Goal: Task Accomplishment & Management: Use online tool/utility

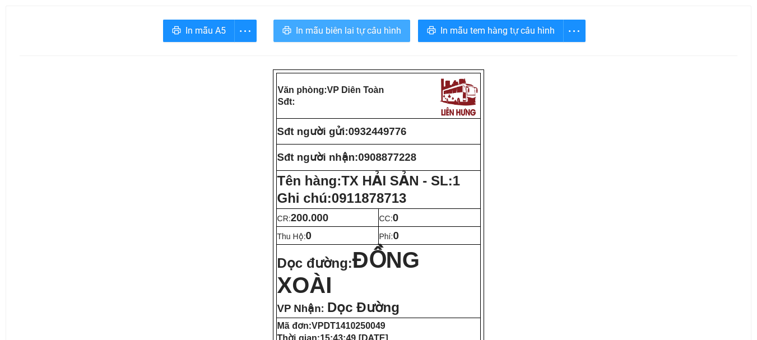
click at [359, 28] on span "In mẫu biên lai tự cấu hình" at bounding box center [348, 31] width 105 height 14
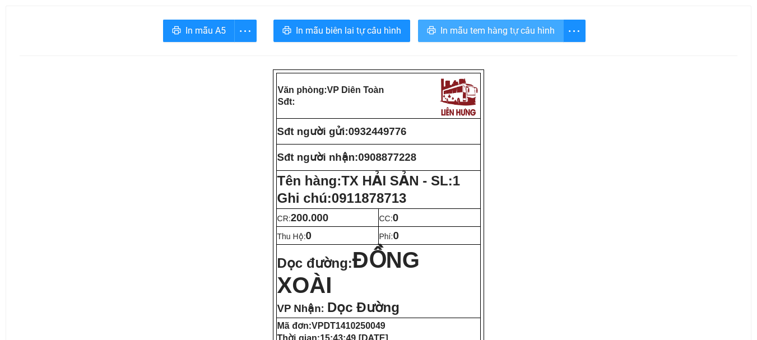
click at [449, 30] on span "In mẫu tem hàng tự cấu hình" at bounding box center [497, 31] width 114 height 14
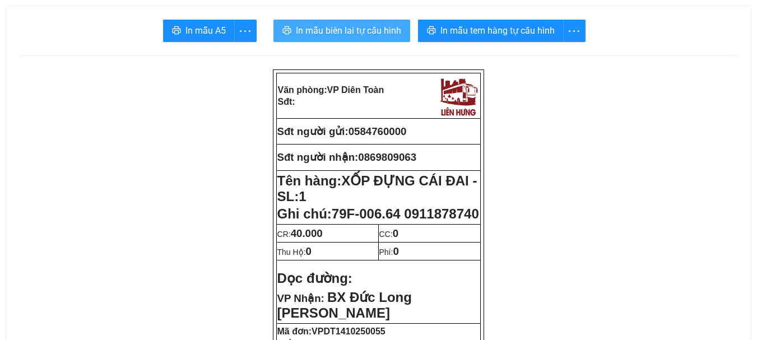
click at [329, 25] on span "In mẫu biên lai tự cấu hình" at bounding box center [348, 31] width 105 height 14
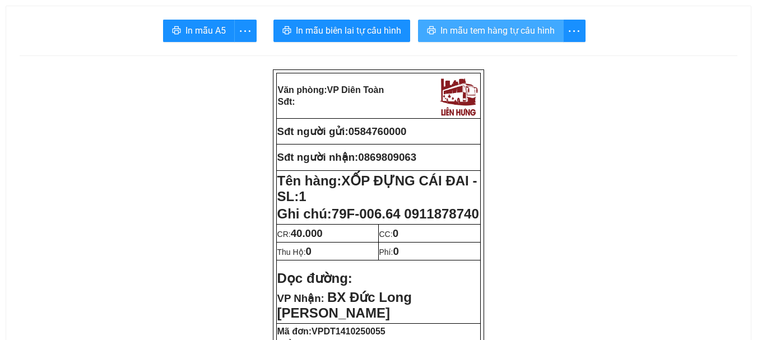
click at [462, 26] on span "In mẫu tem hàng tự cấu hình" at bounding box center [497, 31] width 114 height 14
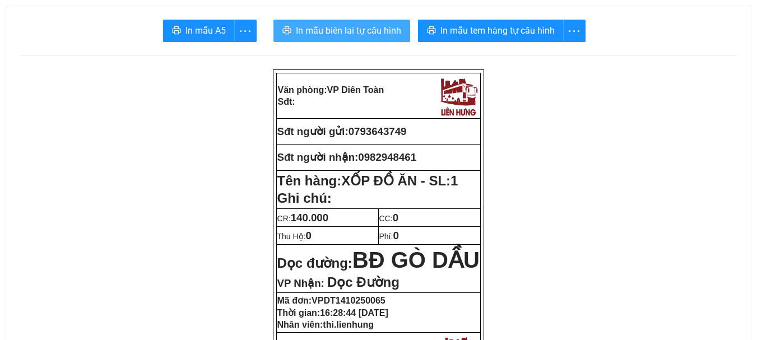
click at [353, 27] on span "In mẫu biên lai tự cấu hình" at bounding box center [348, 31] width 105 height 14
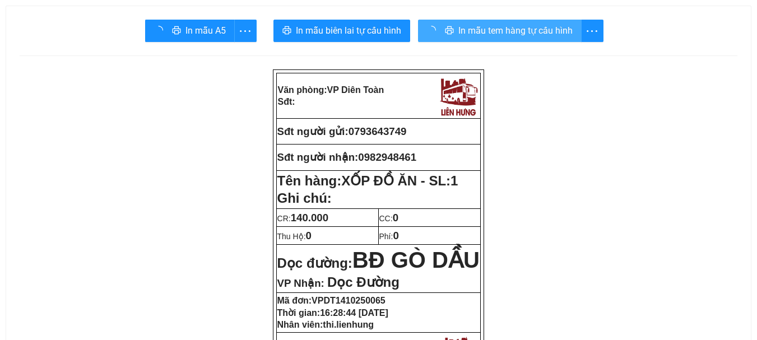
click at [491, 30] on span "In mẫu tem hàng tự cấu hình" at bounding box center [515, 31] width 114 height 14
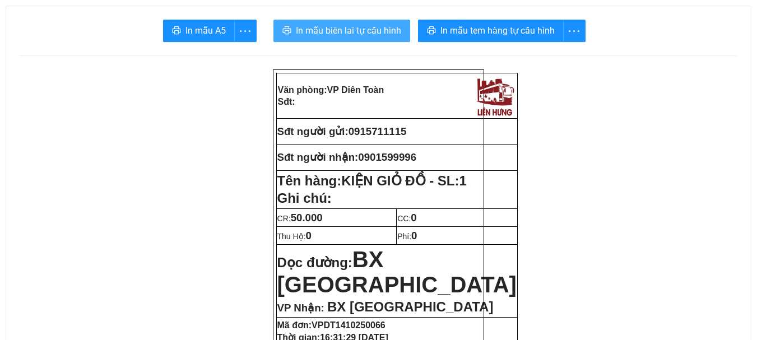
click at [357, 28] on span "In mẫu biên lai tự cấu hình" at bounding box center [348, 31] width 105 height 14
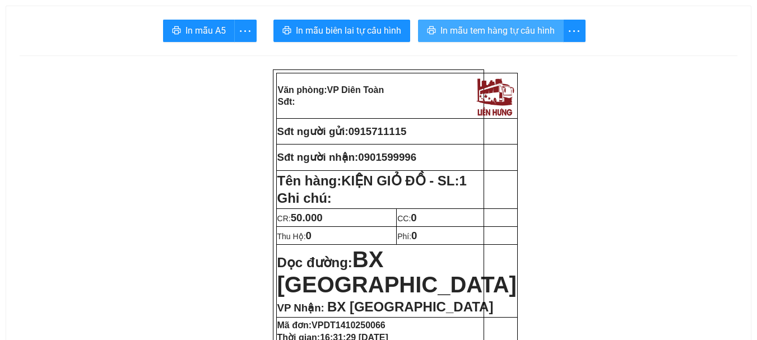
click at [473, 32] on span "In mẫu tem hàng tự cấu hình" at bounding box center [497, 31] width 114 height 14
